Goal: Find specific page/section: Find specific page/section

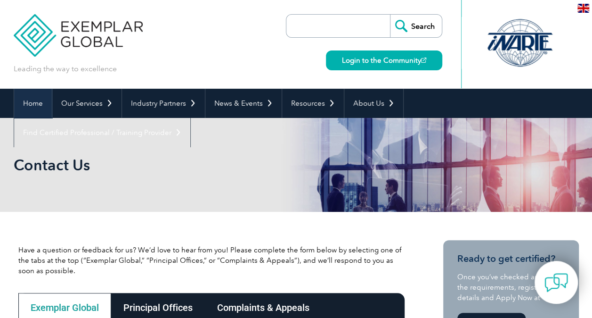
click at [28, 100] on link "Home" at bounding box center [33, 103] width 38 height 29
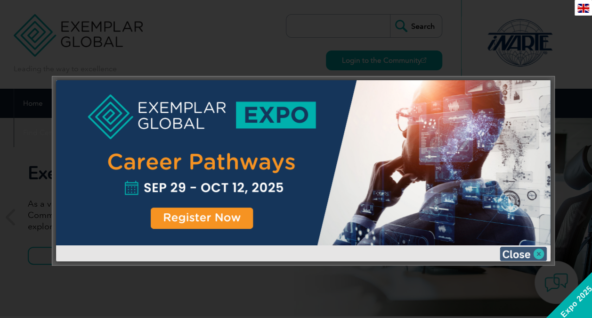
click at [539, 253] on img at bounding box center [523, 253] width 47 height 14
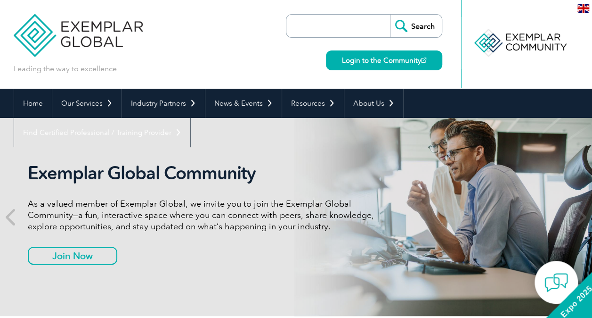
click at [426, 25] on input "Search" at bounding box center [416, 26] width 52 height 23
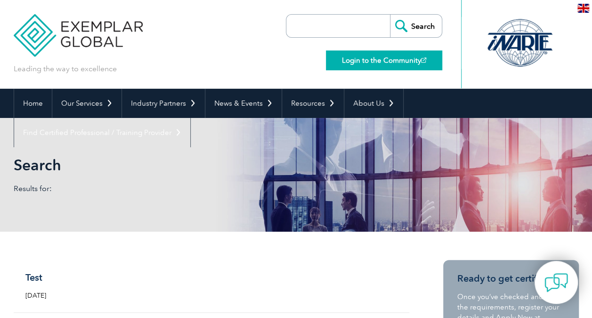
click at [382, 59] on link "Login to the Community" at bounding box center [384, 60] width 116 height 20
